Goal: Information Seeking & Learning: Learn about a topic

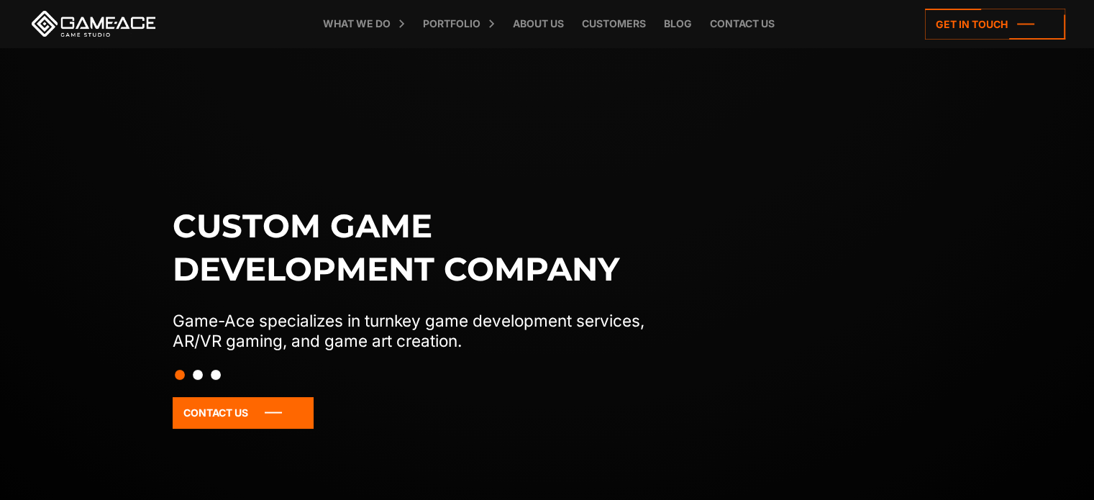
click at [199, 375] on button "Slide 2" at bounding box center [198, 374] width 10 height 24
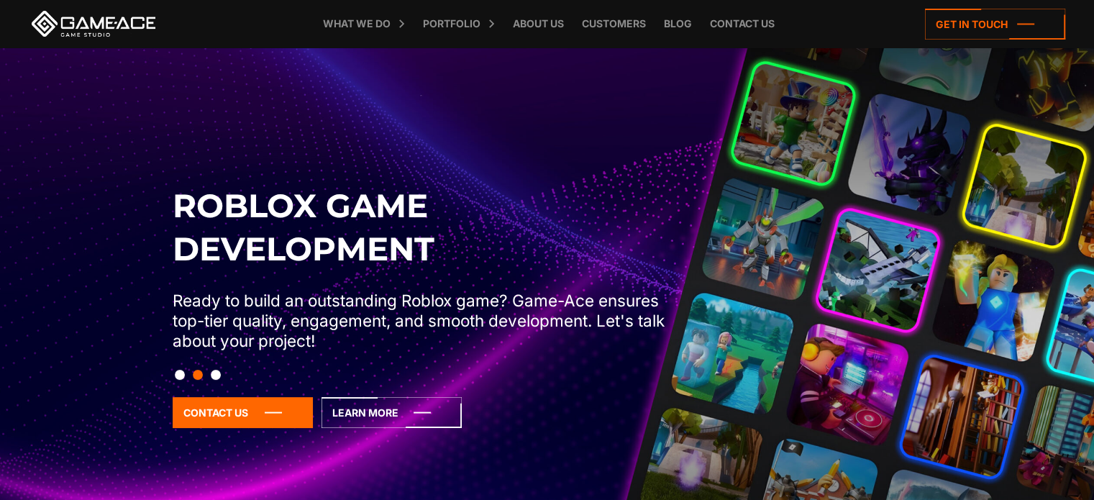
click at [222, 378] on div at bounding box center [547, 374] width 765 height 24
click at [213, 374] on button "Slide 3" at bounding box center [216, 374] width 10 height 24
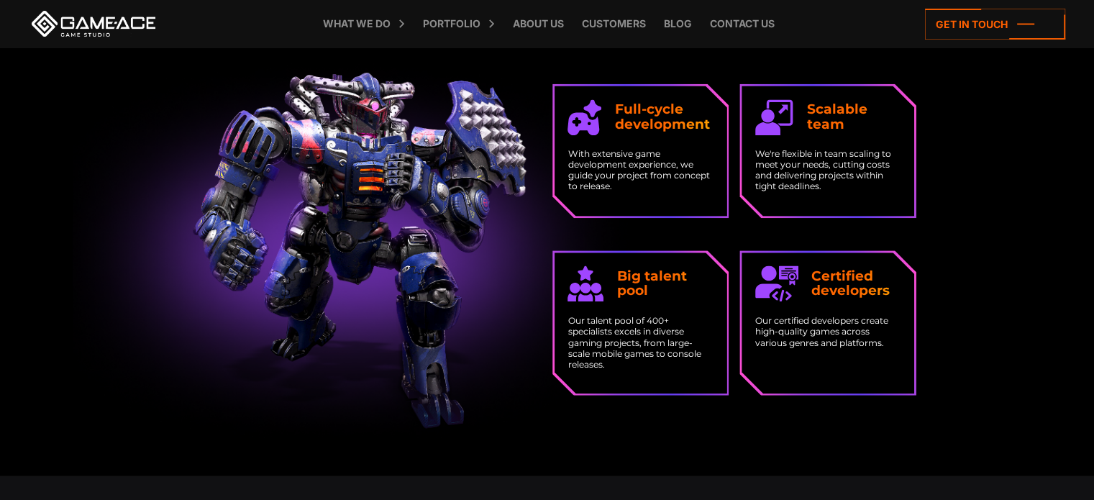
scroll to position [2399, 0]
